Goal: Use online tool/utility: Utilize a website feature to perform a specific function

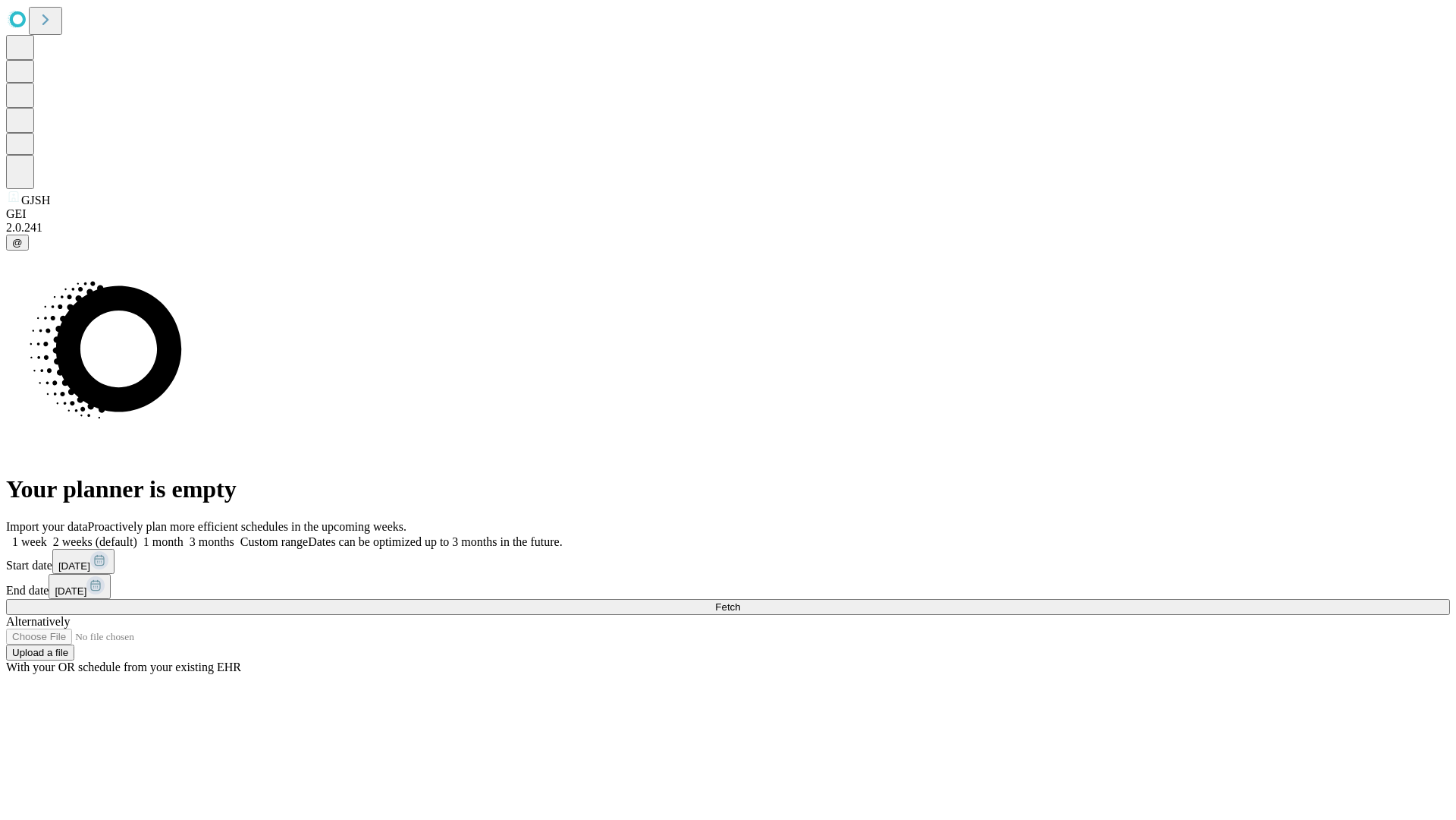
click at [740, 601] on span "Fetch" at bounding box center [727, 607] width 25 height 11
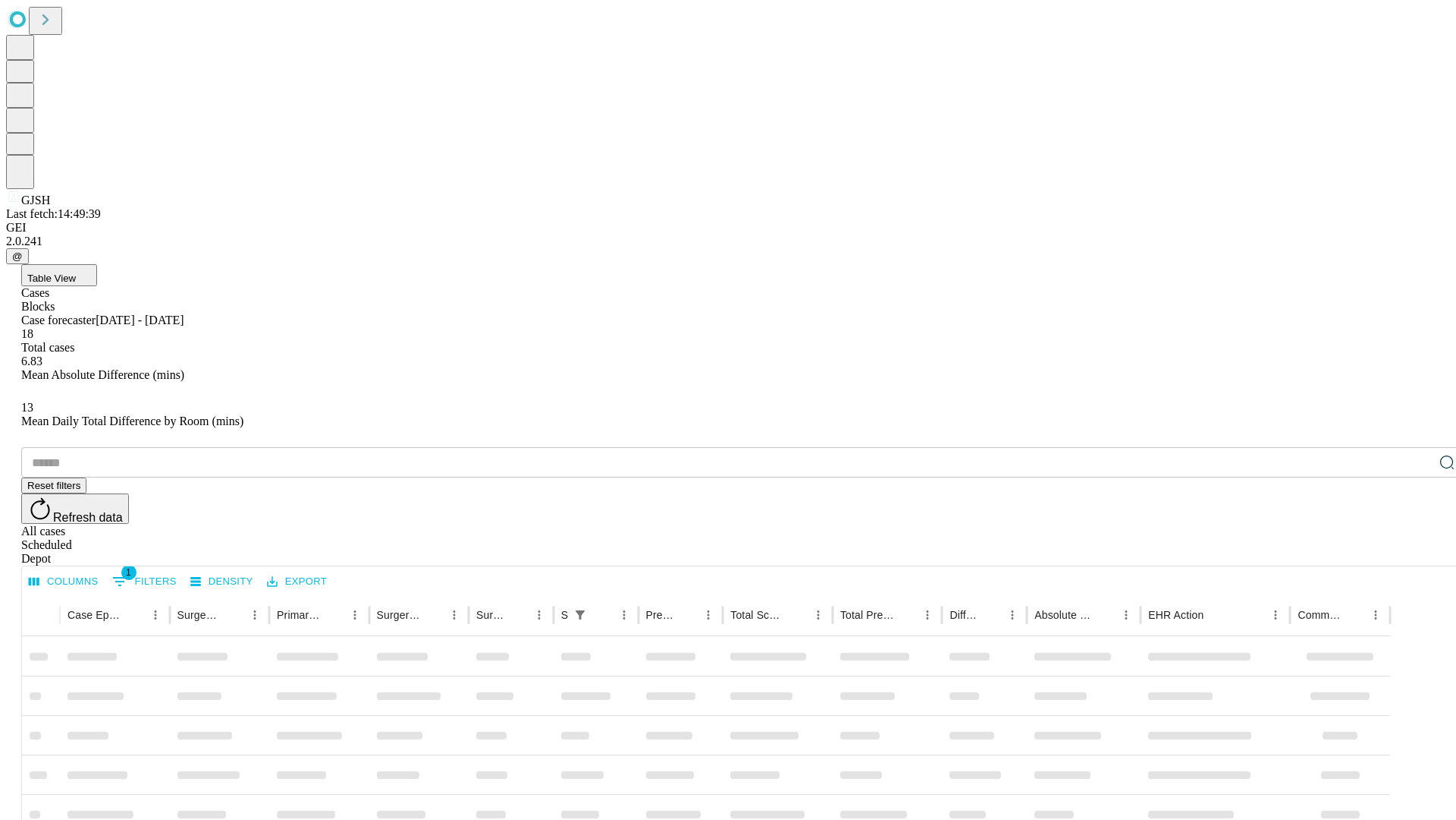
click at [76, 272] on span "Table View" at bounding box center [51, 278] width 49 height 11
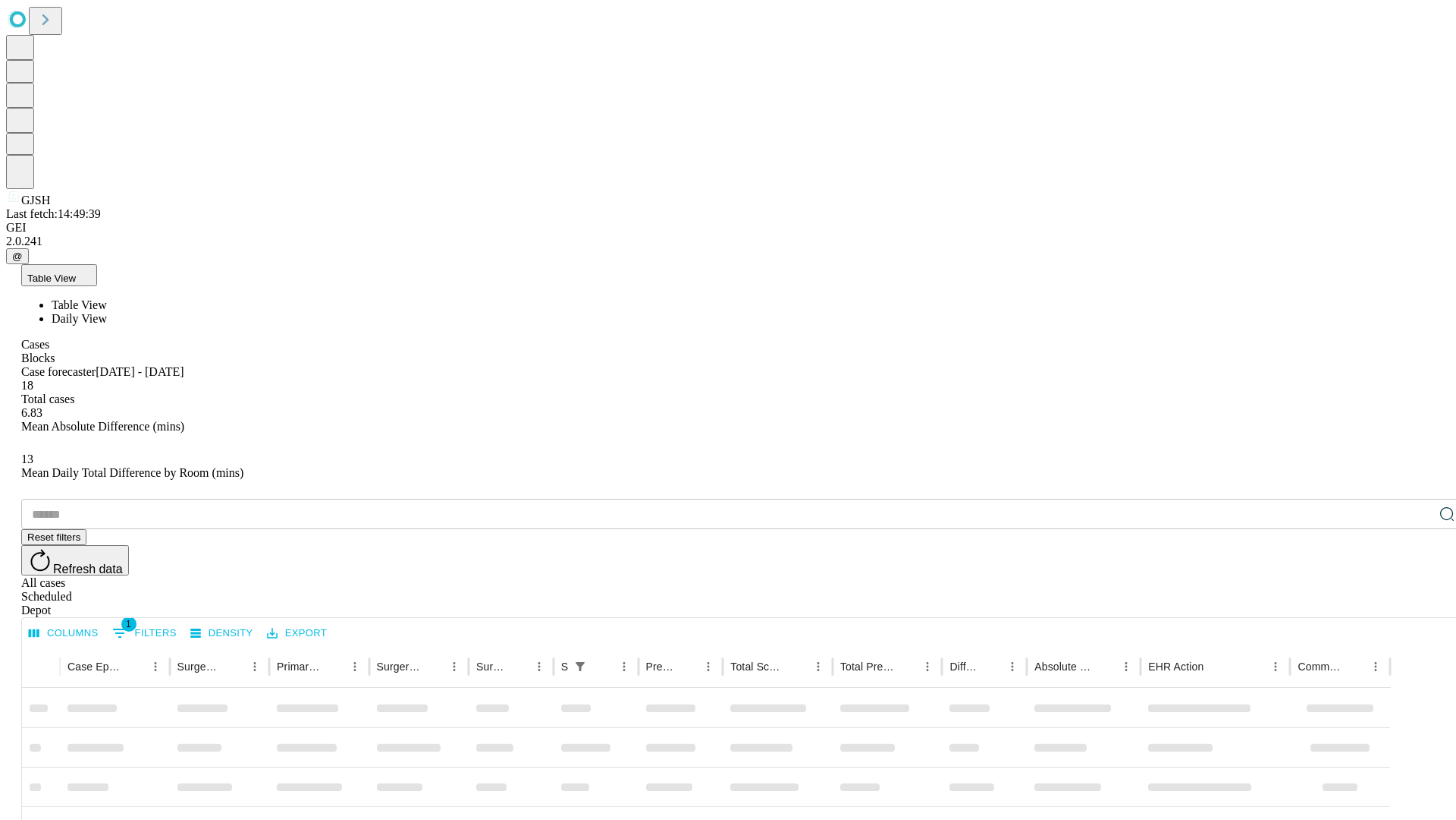
click at [107, 312] on span "Daily View" at bounding box center [79, 318] width 55 height 13
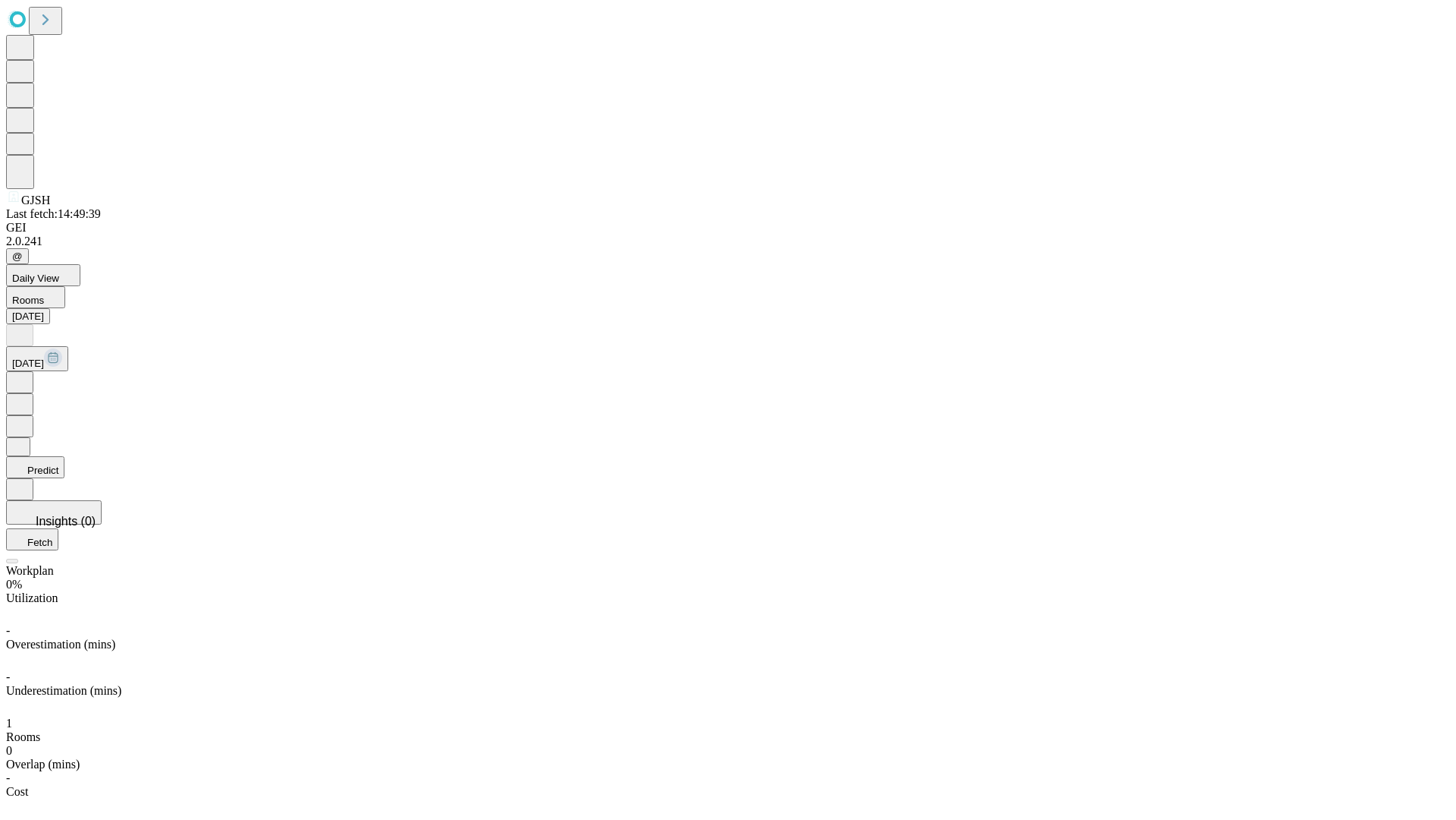
click at [64, 456] on button "Predict" at bounding box center [36, 467] width 59 height 22
